Goal: Communication & Community: Share content

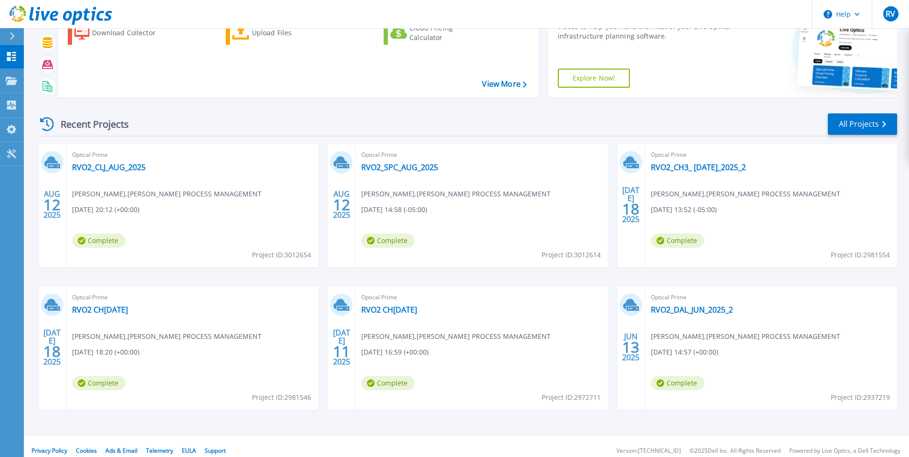
scroll to position [71, 0]
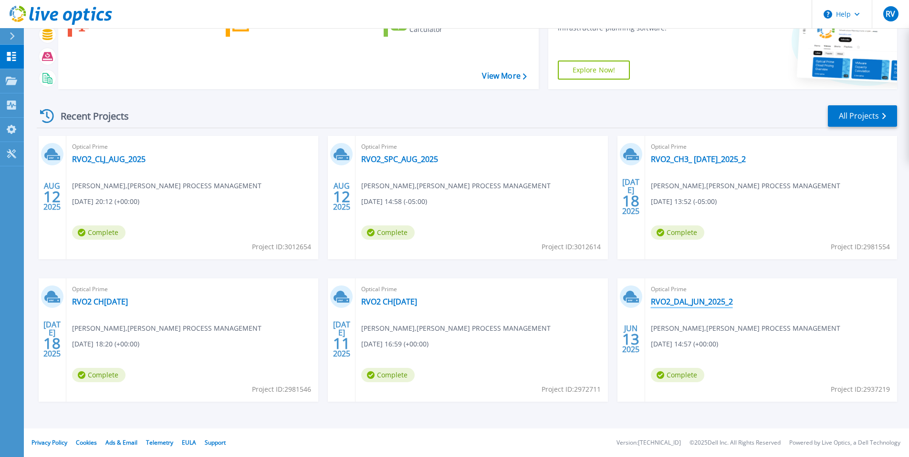
click at [692, 302] on link "RVO2_DAL_JUN_2025_2" at bounding box center [692, 302] width 82 height 10
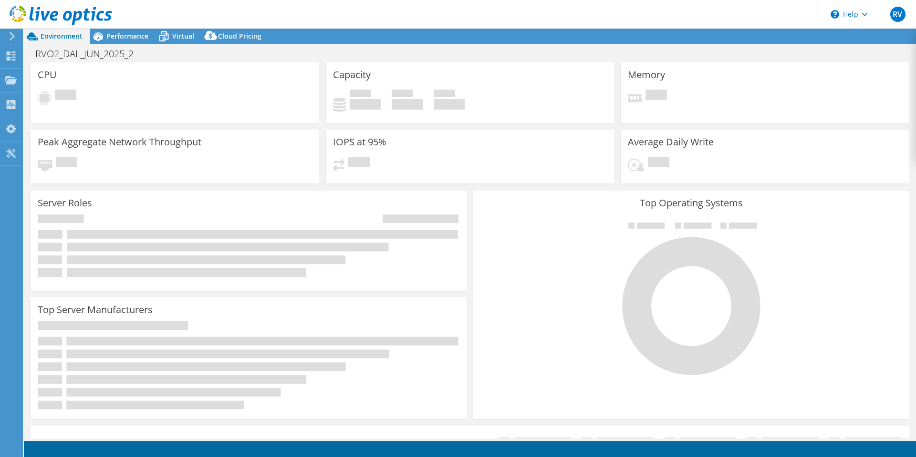
select select "USD"
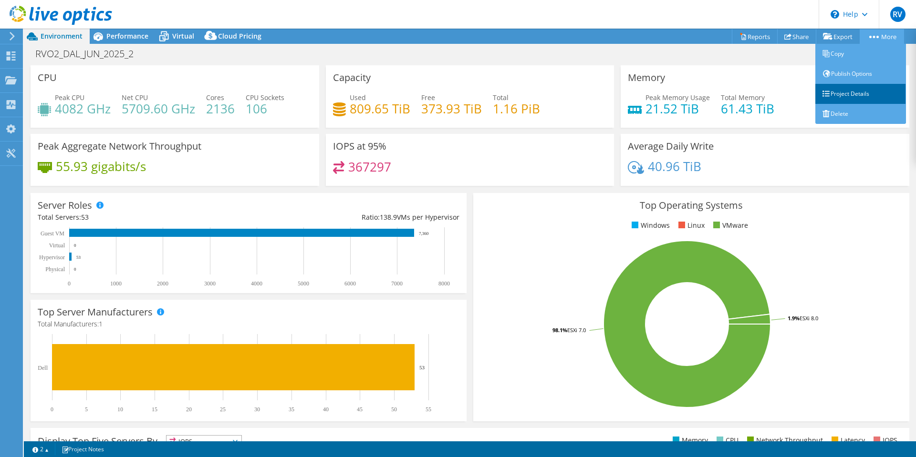
click at [843, 91] on link "Project Details" at bounding box center [860, 94] width 91 height 20
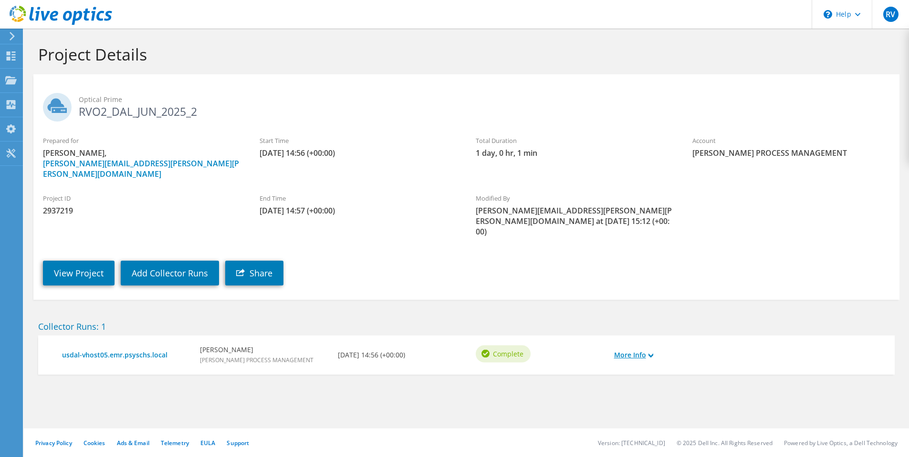
click at [650, 353] on use at bounding box center [650, 355] width 5 height 4
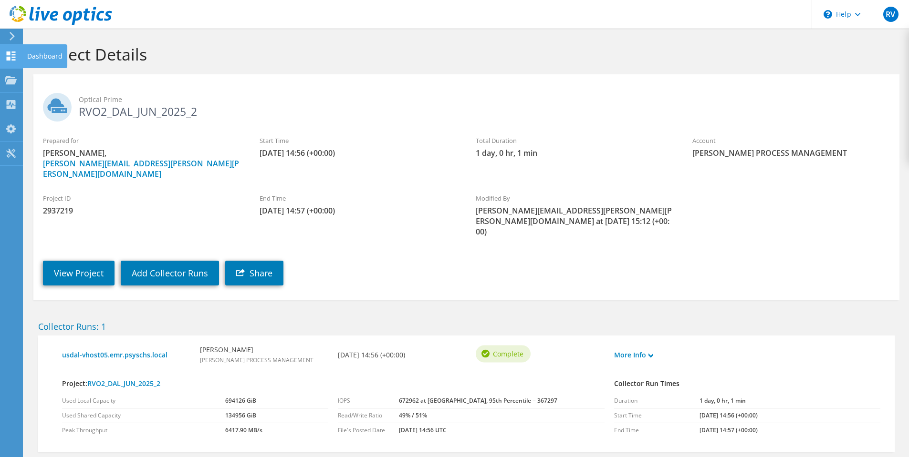
click at [10, 56] on icon at bounding box center [10, 56] width 11 height 9
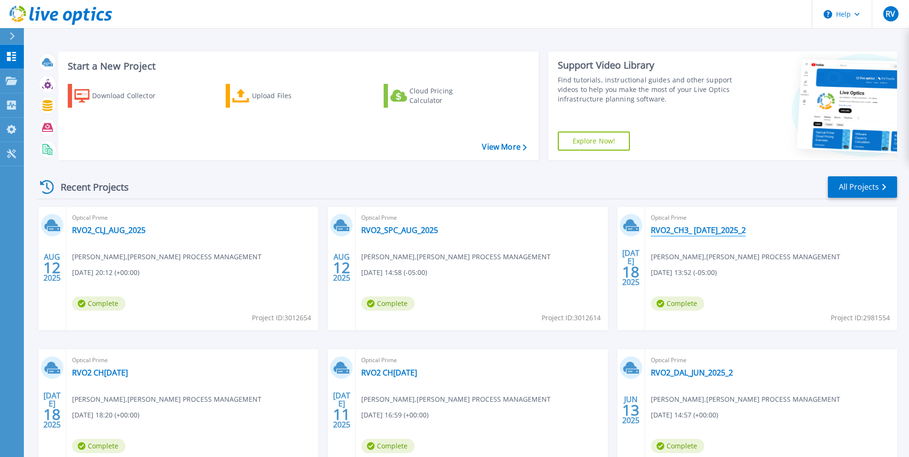
click at [700, 233] on link "RVO2_CH3_ [DATE]_2025_2" at bounding box center [698, 231] width 95 height 10
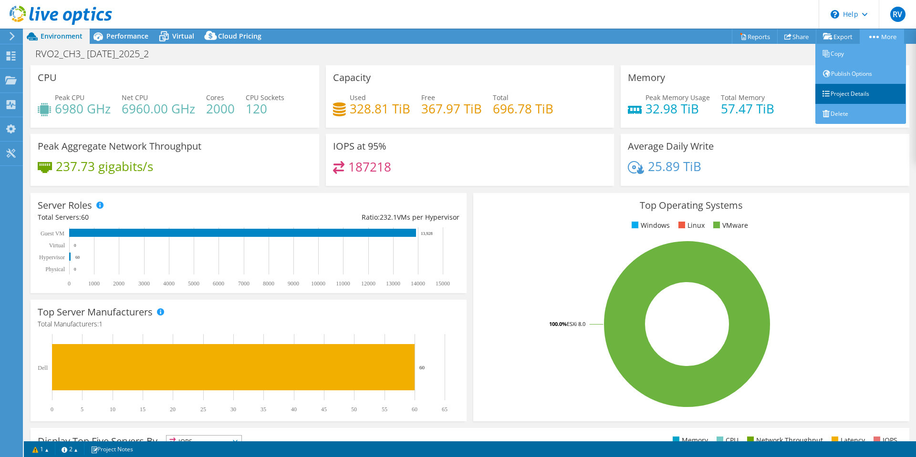
click at [846, 90] on link "Project Details" at bounding box center [860, 94] width 91 height 20
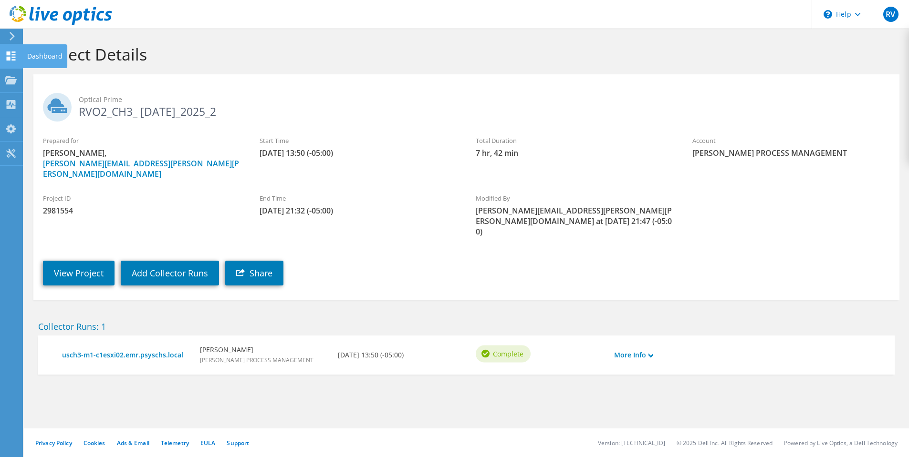
click at [7, 61] on div at bounding box center [10, 57] width 11 height 10
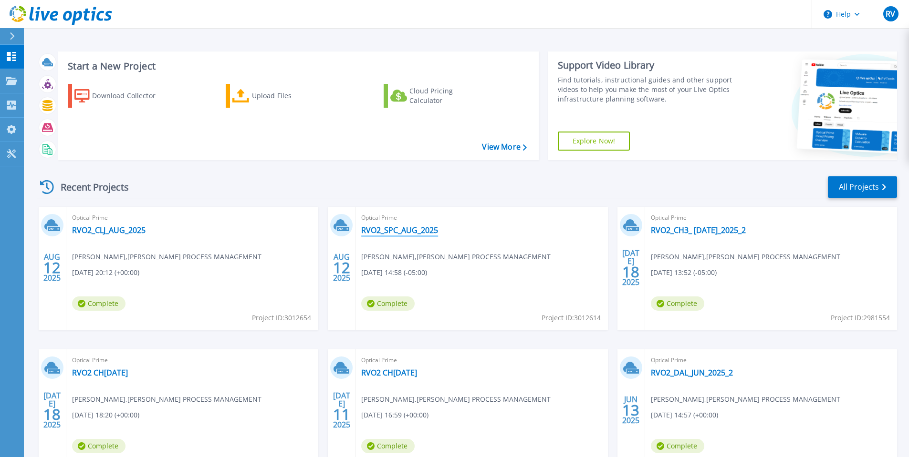
click at [399, 230] on link "RVO2_SPC_AUG_2025" at bounding box center [399, 231] width 77 height 10
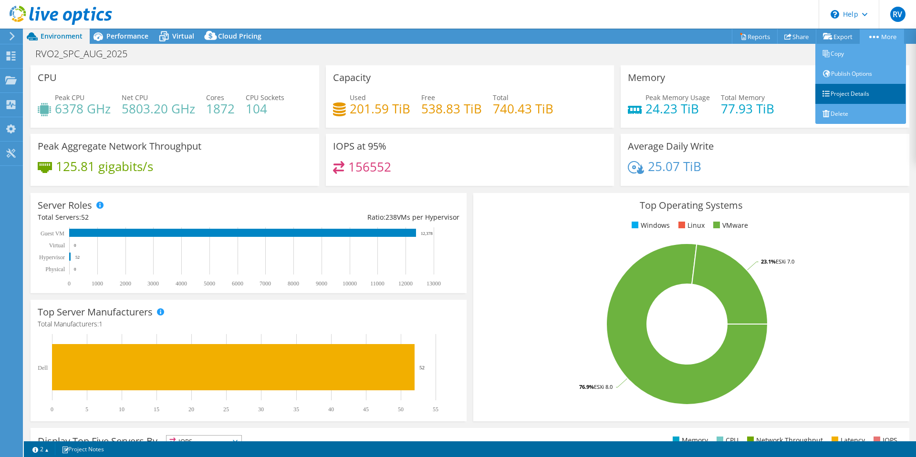
click at [837, 94] on link "Project Details" at bounding box center [860, 94] width 91 height 20
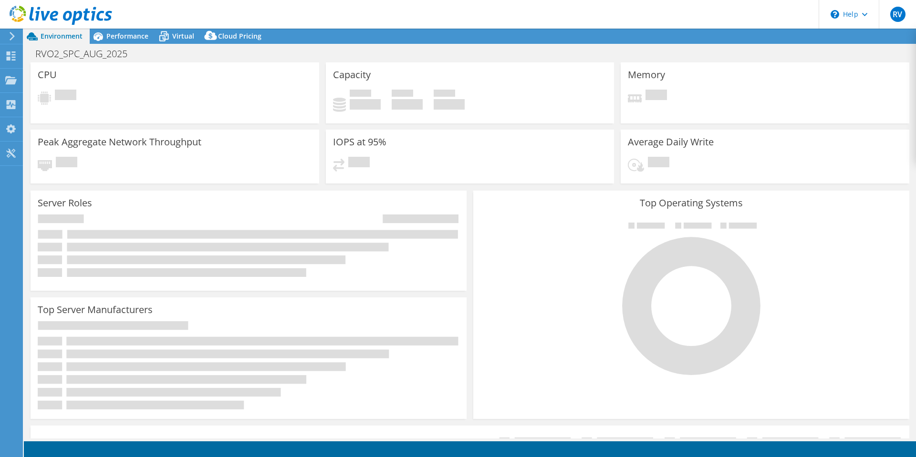
select select "USD"
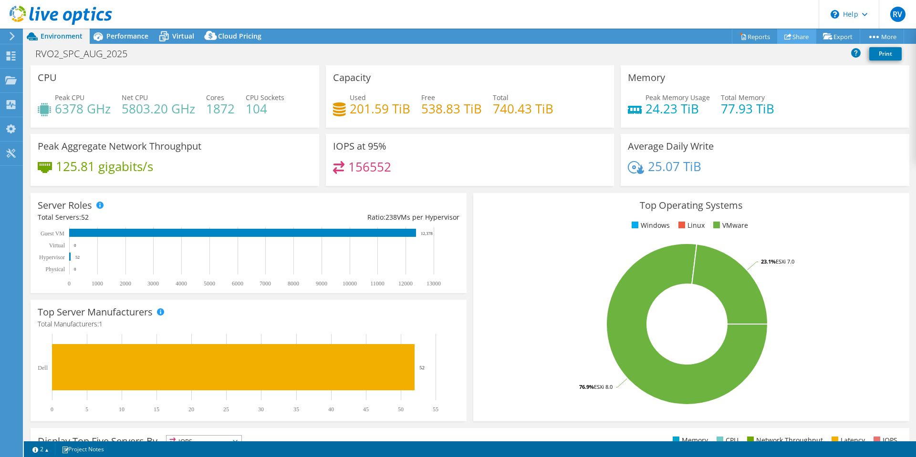
click at [791, 34] on link "Share" at bounding box center [796, 36] width 39 height 15
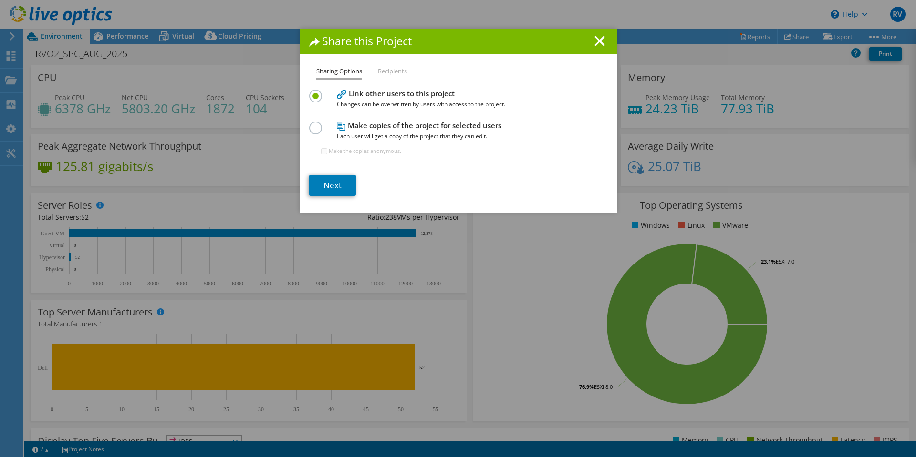
click at [311, 124] on label at bounding box center [317, 123] width 17 height 2
click at [0, 0] on input "radio" at bounding box center [0, 0] width 0 height 0
click at [327, 185] on link "Next" at bounding box center [332, 185] width 47 height 21
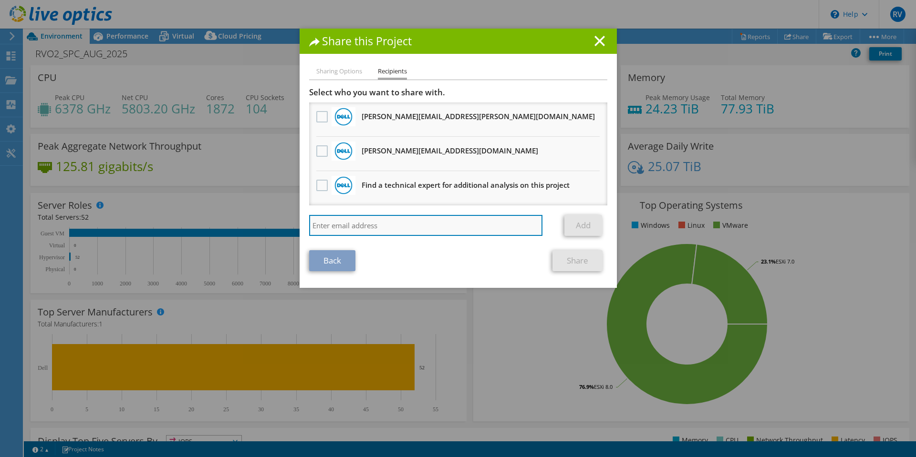
click at [389, 229] on input "search" at bounding box center [426, 225] width 234 height 21
paste input "Chris.Dawson@cdw.com"
type input "Chris.Dawson@cdw.com"
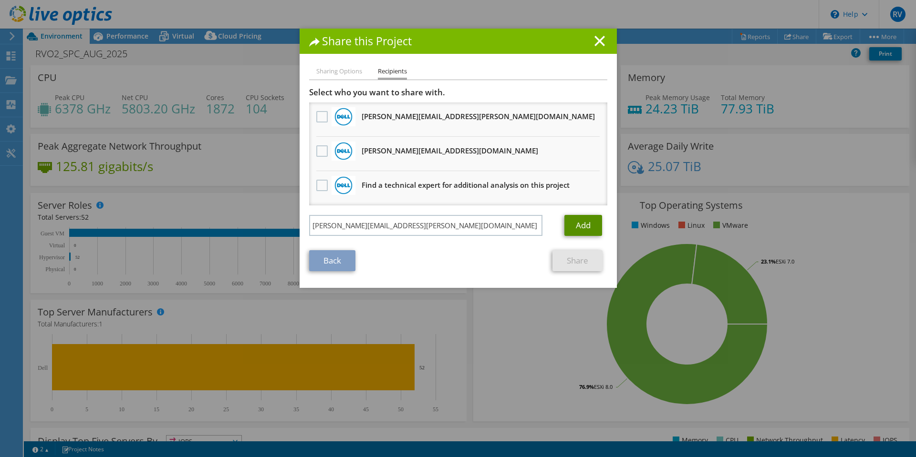
click at [580, 223] on link "Add" at bounding box center [583, 225] width 38 height 21
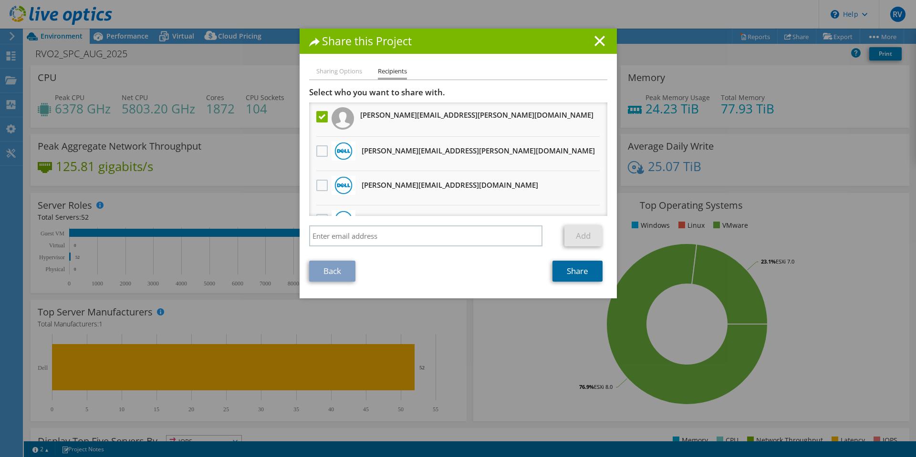
click at [579, 272] on link "Share" at bounding box center [577, 271] width 50 height 21
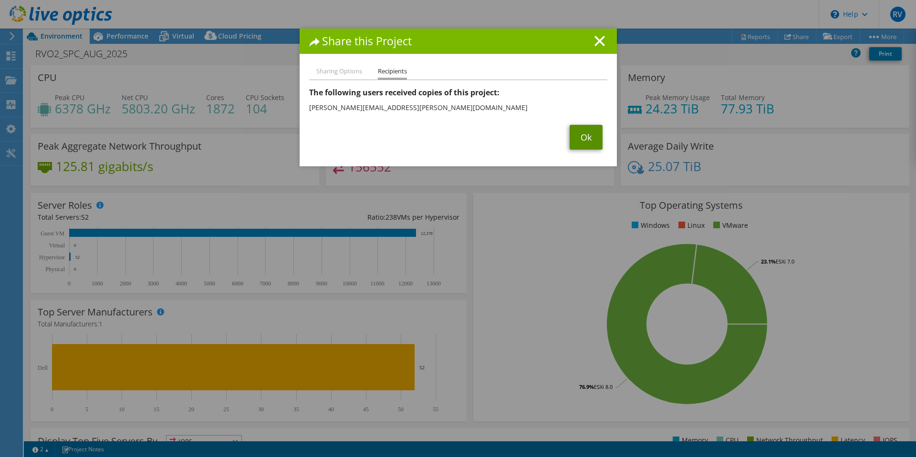
click at [580, 138] on link "Ok" at bounding box center [586, 137] width 33 height 25
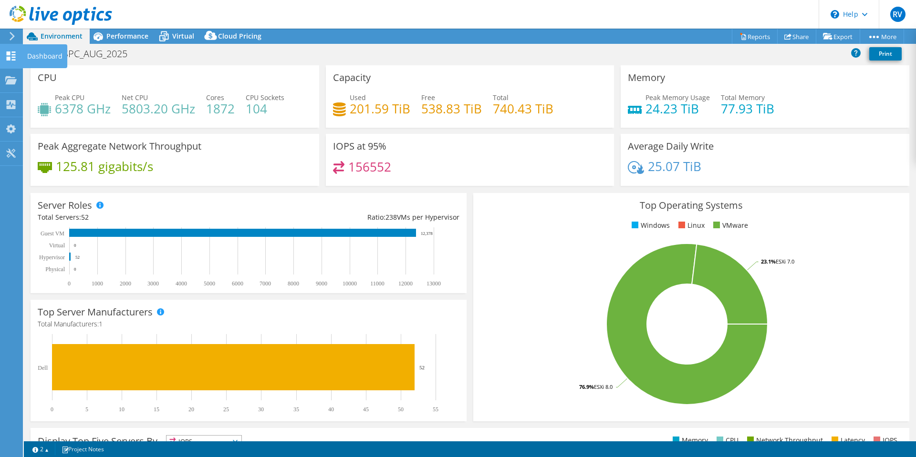
click at [10, 57] on use at bounding box center [11, 56] width 9 height 9
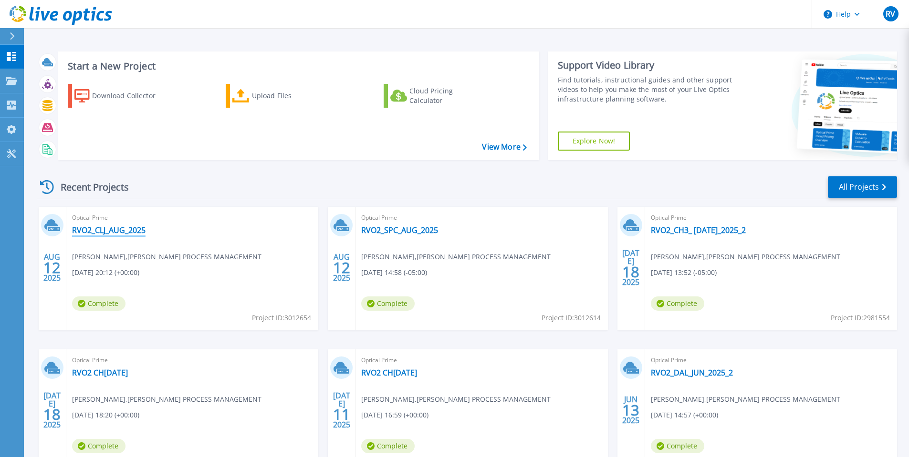
click at [98, 229] on link "RVO2_CLJ_AUG_2025" at bounding box center [108, 231] width 73 height 10
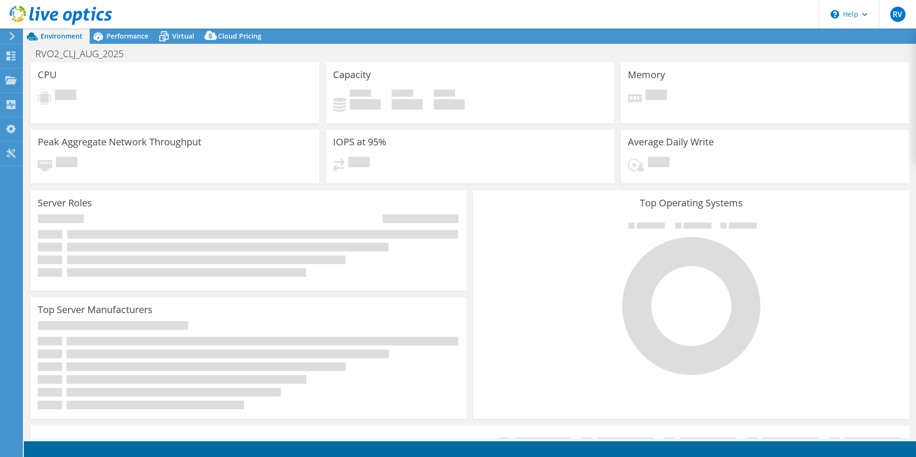
select select "USD"
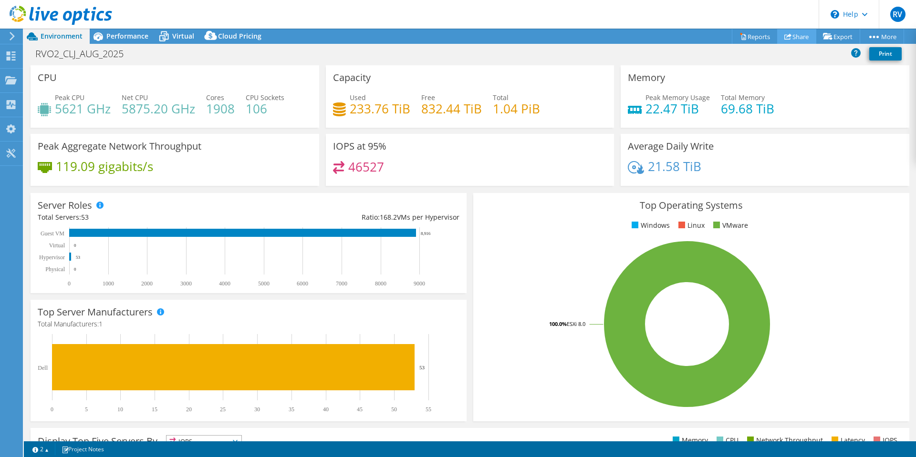
click at [798, 38] on link "Share" at bounding box center [796, 36] width 39 height 15
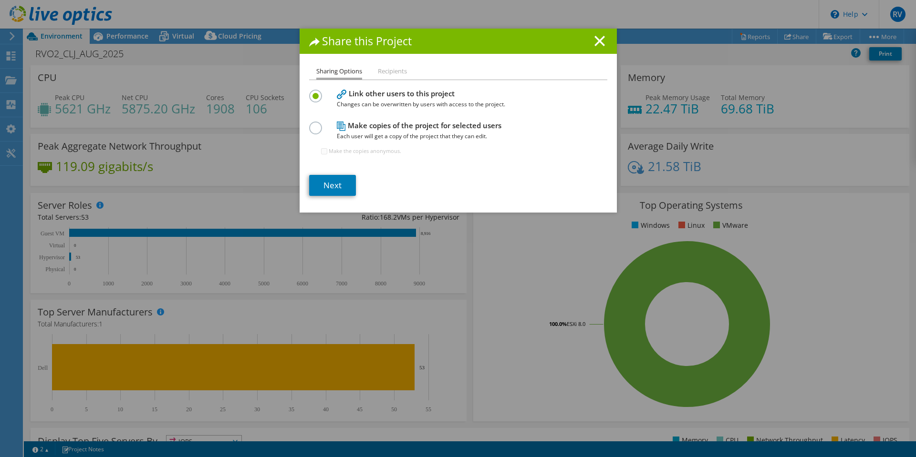
click at [316, 124] on label at bounding box center [317, 123] width 17 height 2
click at [0, 0] on input "radio" at bounding box center [0, 0] width 0 height 0
click at [331, 191] on link "Next" at bounding box center [332, 185] width 47 height 21
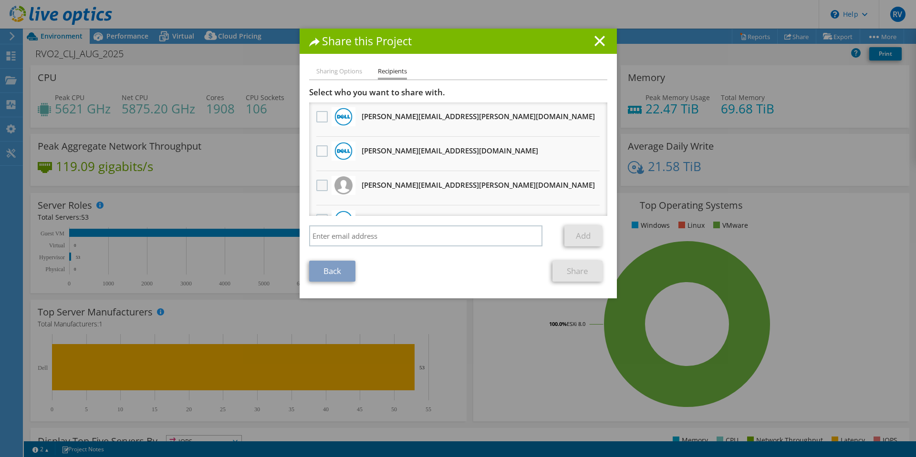
click at [319, 186] on label at bounding box center [323, 185] width 14 height 11
click at [0, 0] on input "checkbox" at bounding box center [0, 0] width 0 height 0
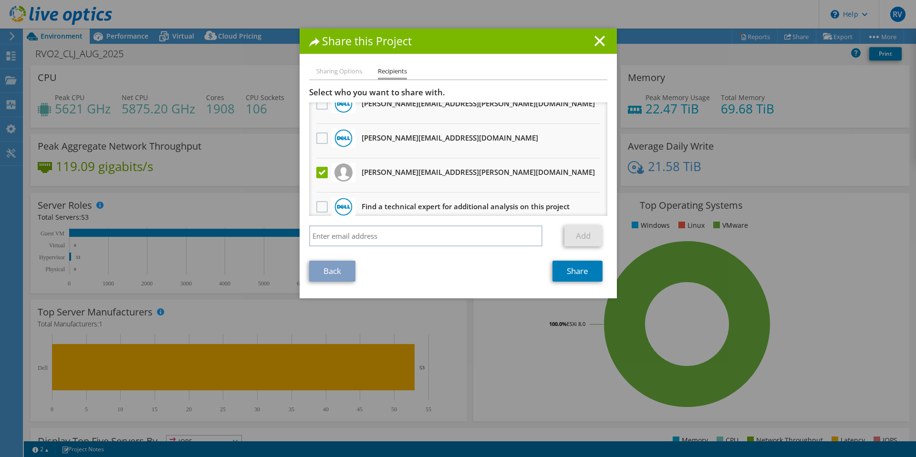
scroll to position [24, 0]
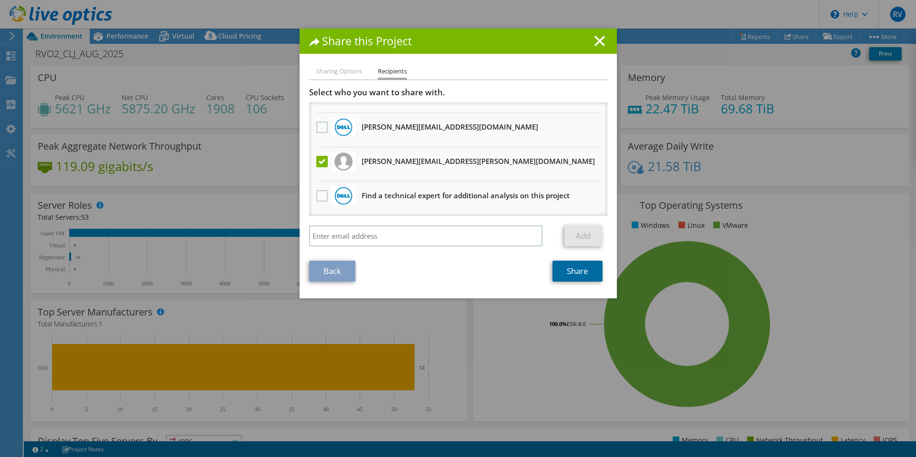
click at [574, 271] on link "Share" at bounding box center [577, 271] width 50 height 21
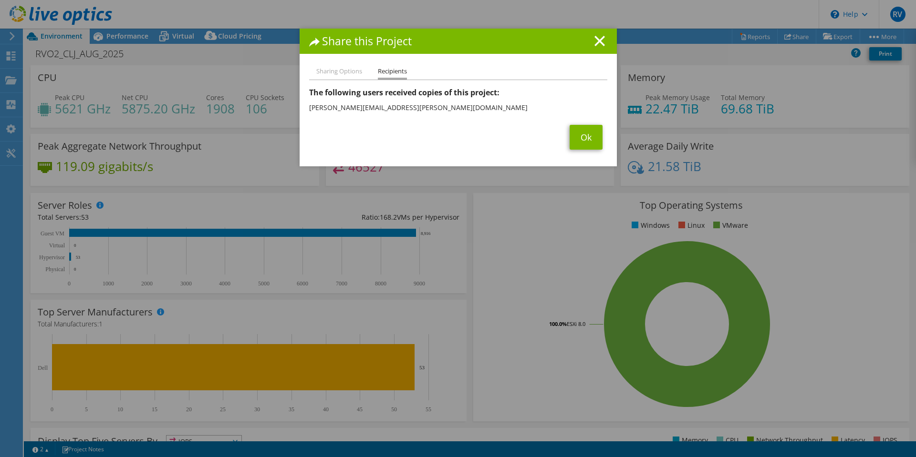
click at [858, 138] on div "Share this Project Sharing Options Recipients Link other users to this project …" at bounding box center [458, 229] width 916 height 400
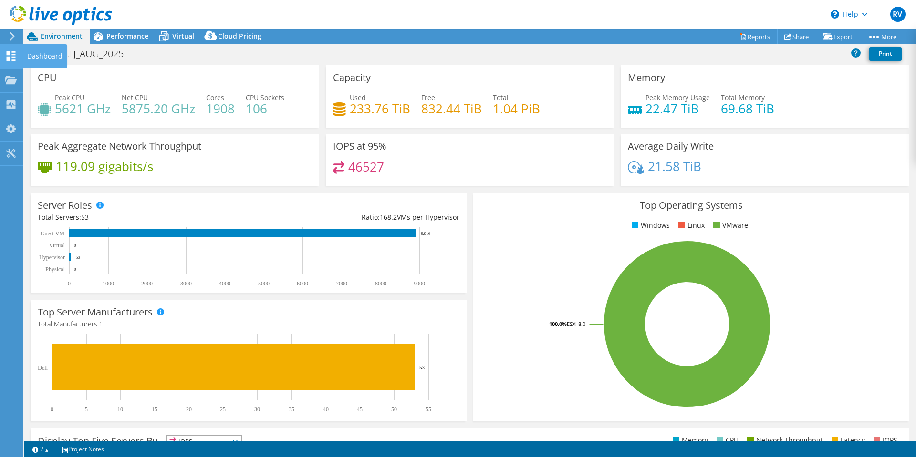
click at [6, 55] on icon at bounding box center [10, 56] width 11 height 9
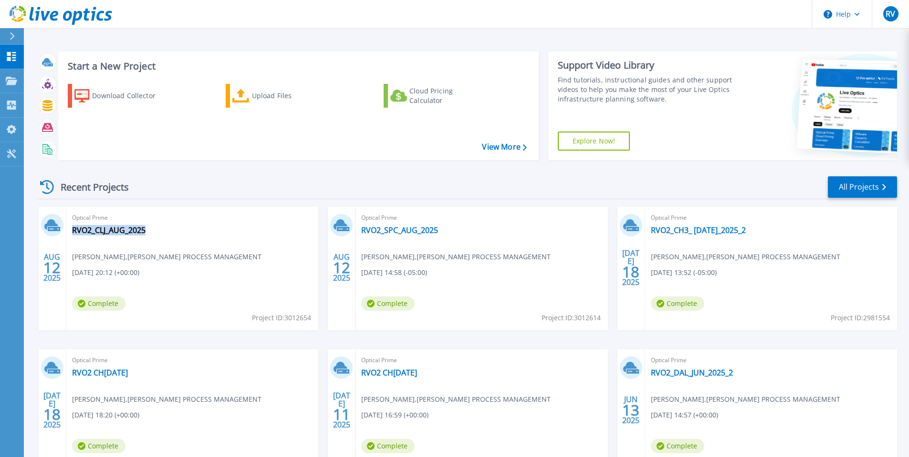
drag, startPoint x: 168, startPoint y: 230, endPoint x: 149, endPoint y: 233, distance: 18.8
click at [149, 233] on div "Optical Prime RVO2_CLJ_AUG_2025 Ricardo Vides , EMERSON PROCESS MANAGEMENT 08/1…" at bounding box center [192, 269] width 252 height 124
copy div "RVO2_CLJ_AUG_2025"
click at [288, 316] on span "Project ID: 3012654" at bounding box center [281, 318] width 59 height 10
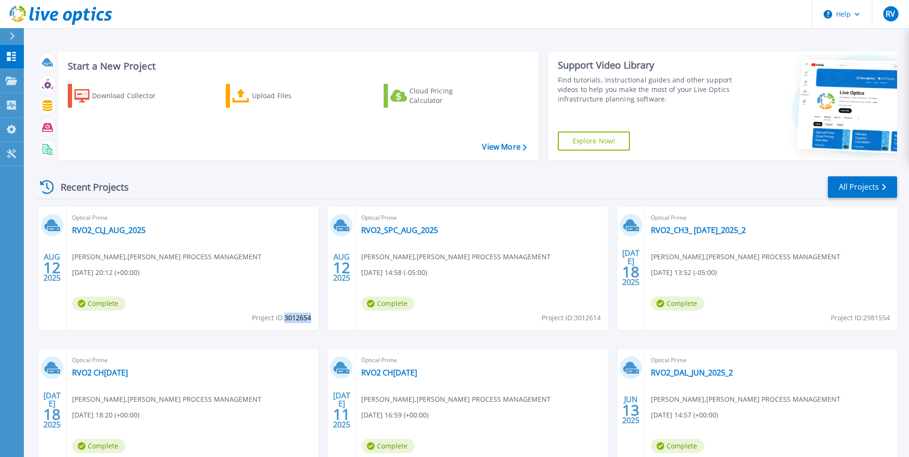
copy span "3012654"
drag, startPoint x: 466, startPoint y: 232, endPoint x: 437, endPoint y: 232, distance: 28.6
click at [437, 232] on div "Optical Prime RVO2_SPC_AUG_2025 Ricardo Vides , EMERSON PROCESS MANAGEMENT 08/1…" at bounding box center [481, 269] width 252 height 124
copy div "RVO2_SPC_AUG_2025"
click at [586, 318] on span "Project ID: 3012614" at bounding box center [570, 318] width 59 height 10
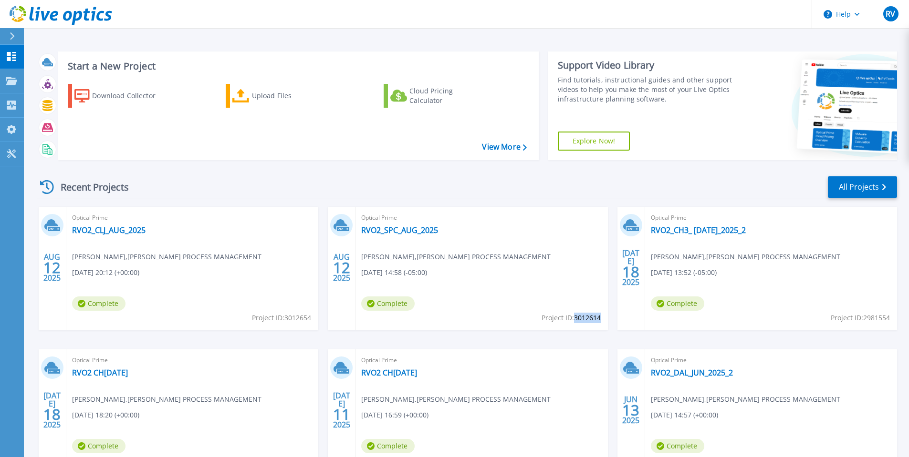
click at [586, 318] on span "Project ID: 3012614" at bounding box center [570, 318] width 59 height 10
copy span "3012614"
click at [13, 58] on icon at bounding box center [11, 56] width 9 height 9
